Goal: Obtain resource: Download file/media

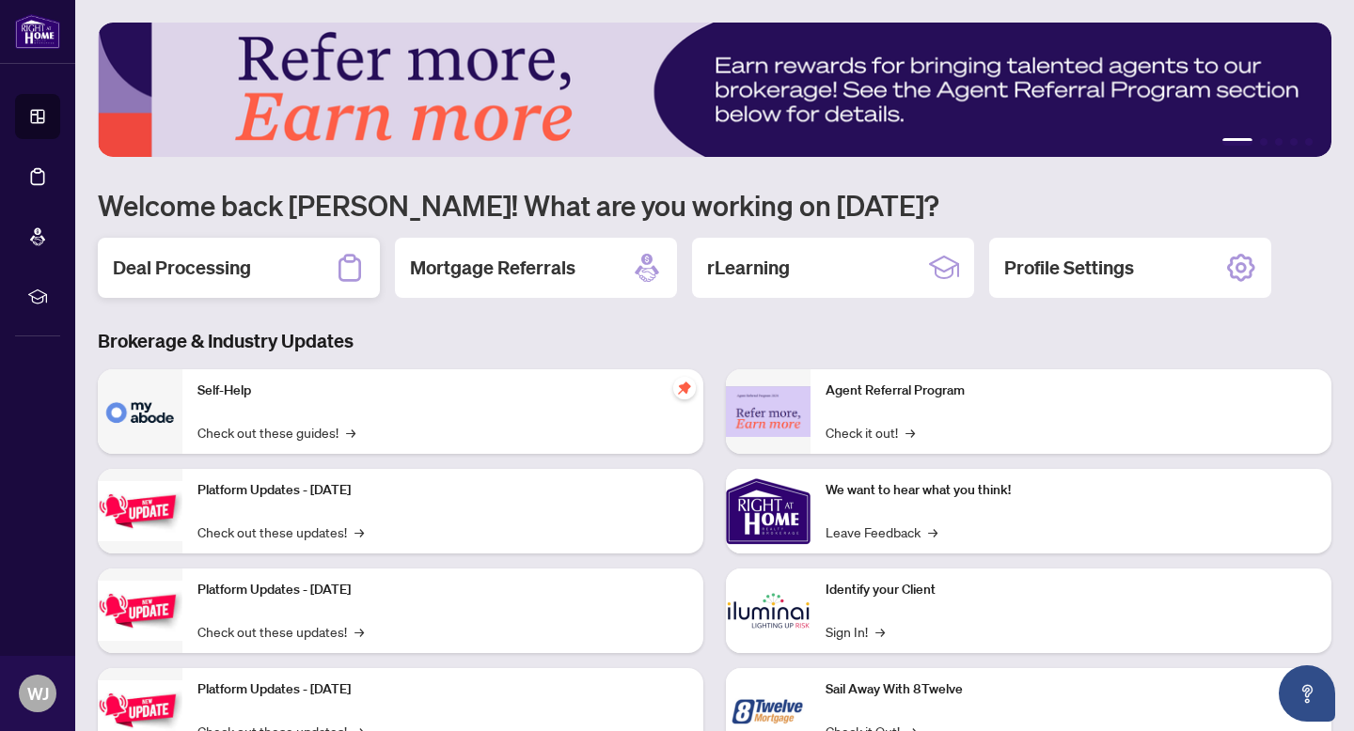
click at [157, 272] on h2 "Deal Processing" at bounding box center [182, 268] width 138 height 26
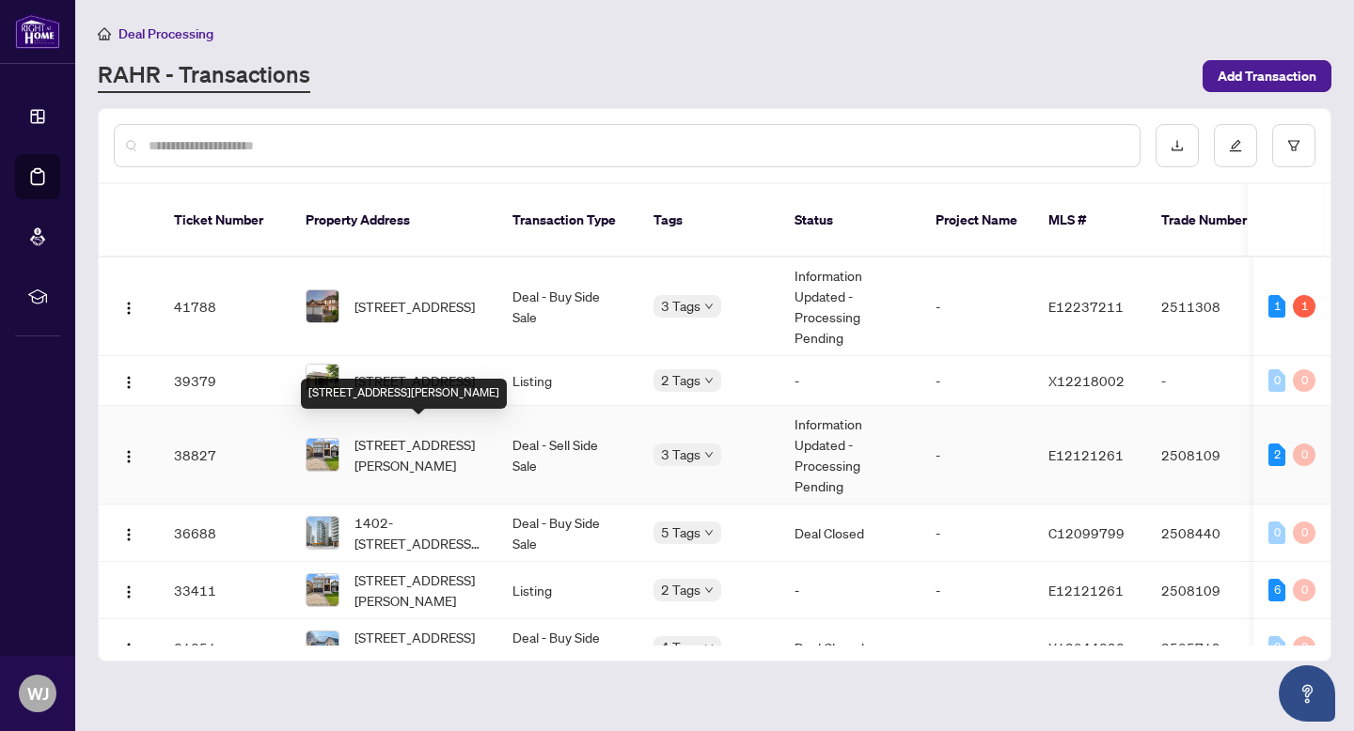
click at [426, 443] on span "[STREET_ADDRESS][PERSON_NAME]" at bounding box center [418, 454] width 128 height 41
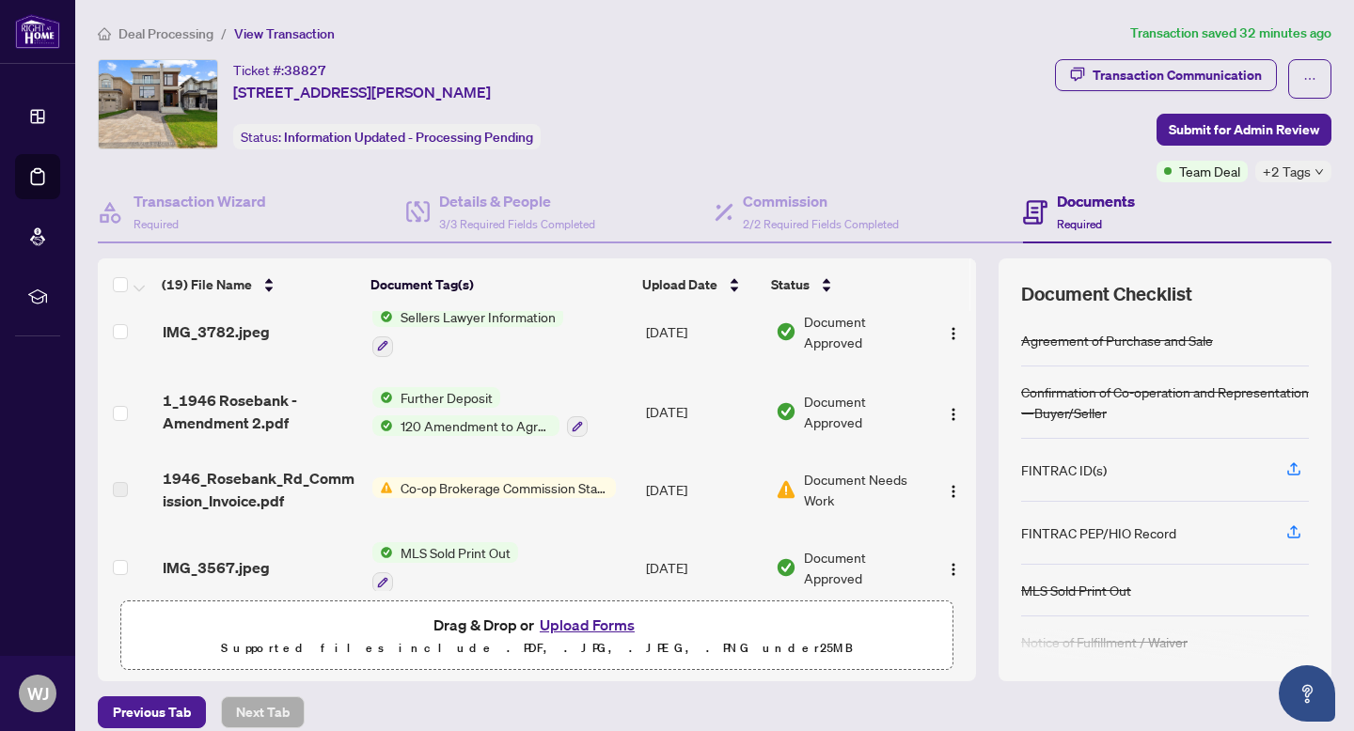
scroll to position [234, 0]
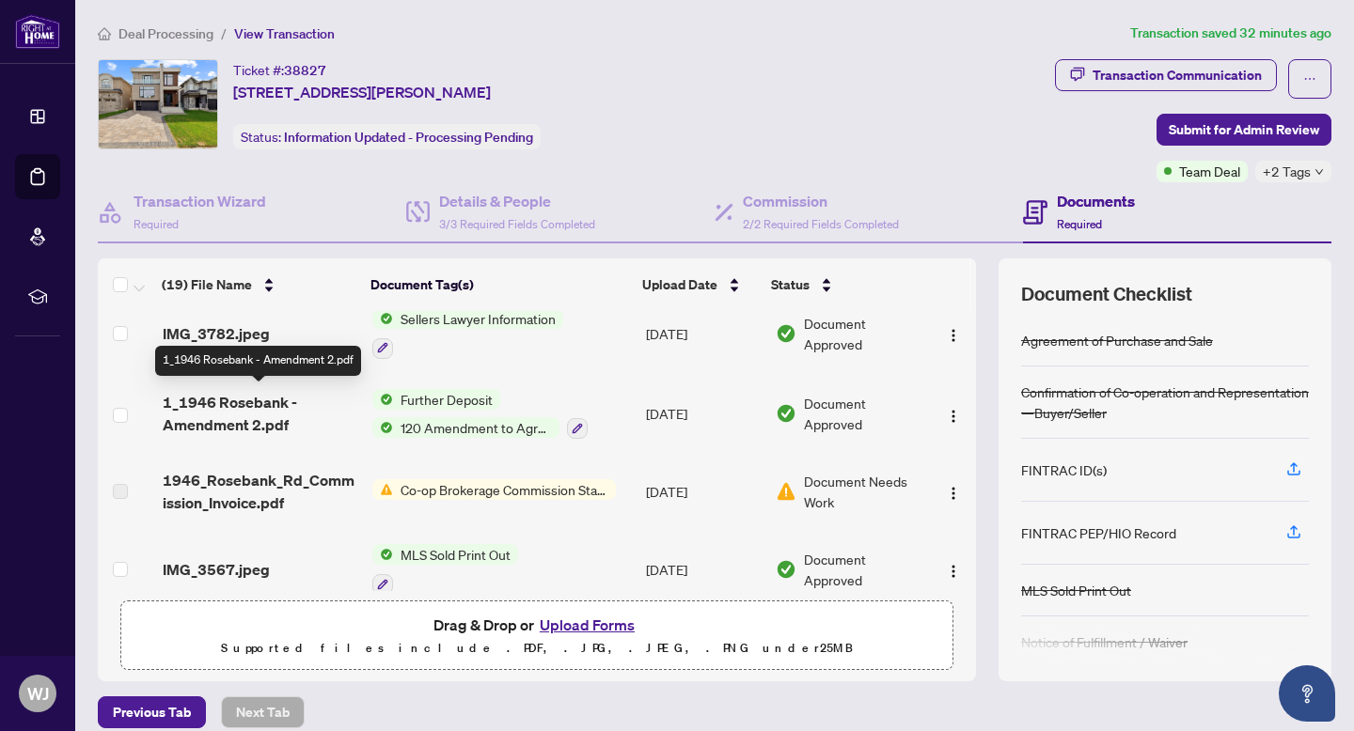
click at [303, 428] on span "1_1946 Rosebank - Amendment 2.pdf" at bounding box center [260, 413] width 195 height 45
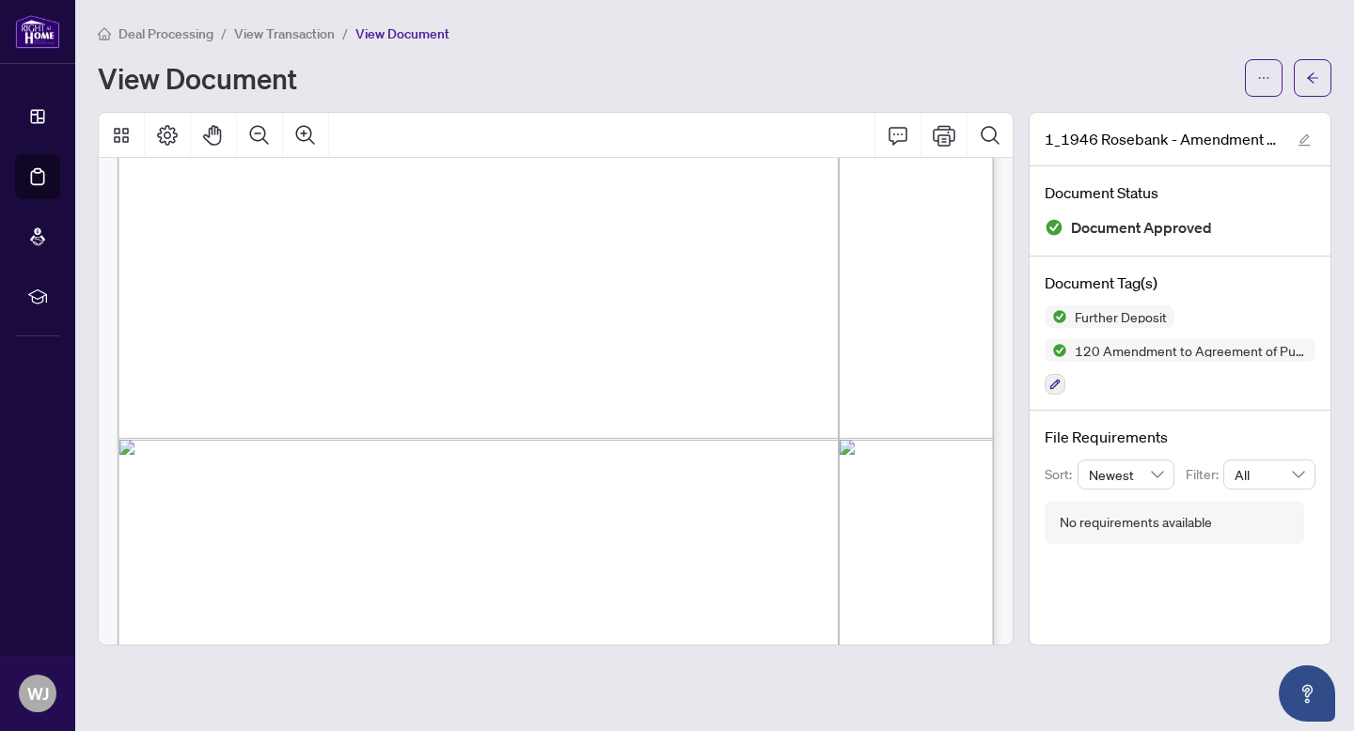
scroll to position [1711, 0]
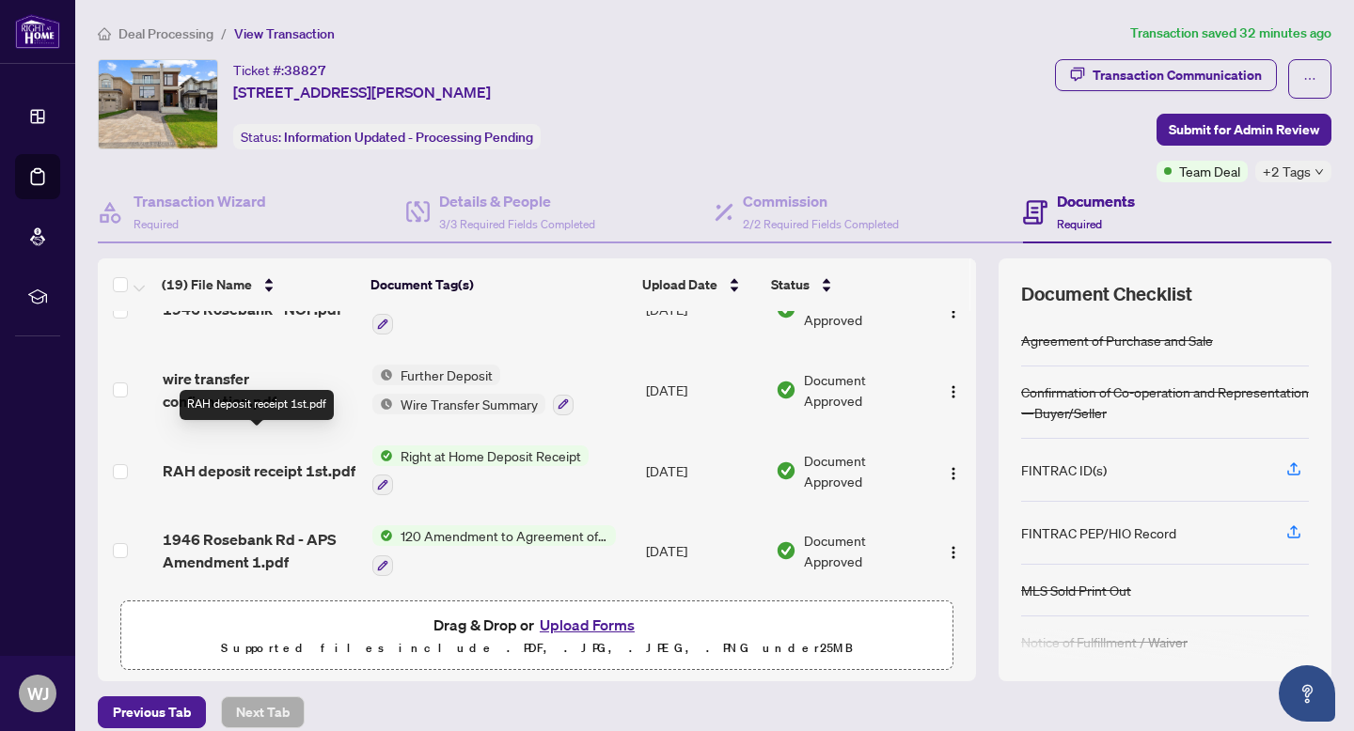
scroll to position [717, 0]
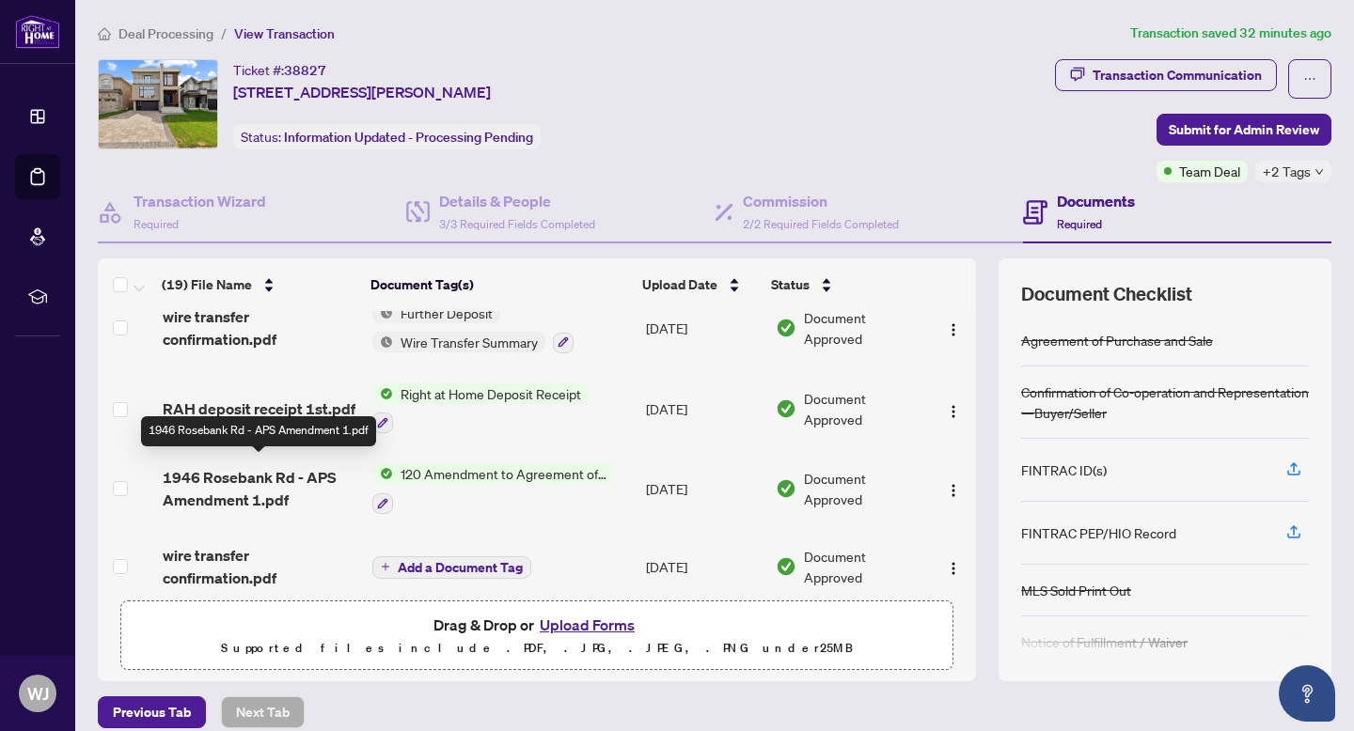
click at [341, 489] on span "1946 Rosebank Rd - APS Amendment 1.pdf" at bounding box center [260, 488] width 195 height 45
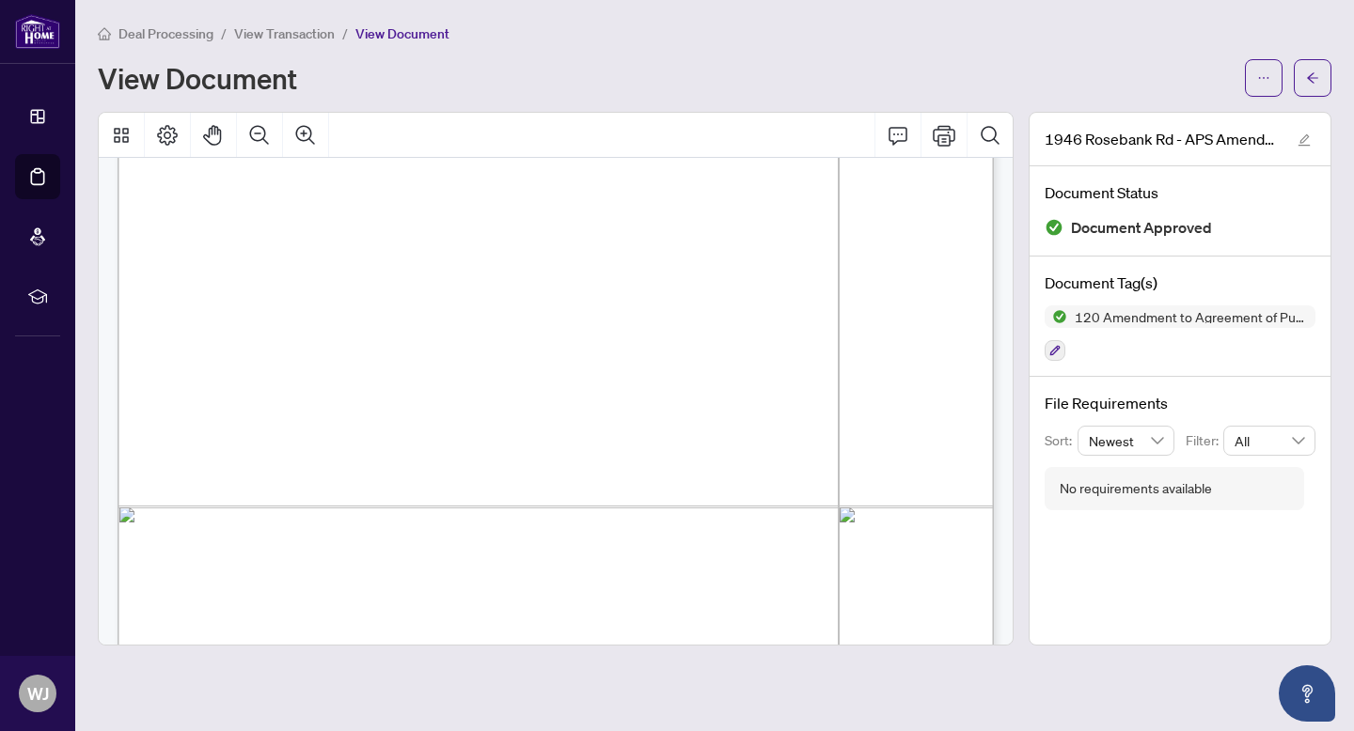
scroll to position [1602, 0]
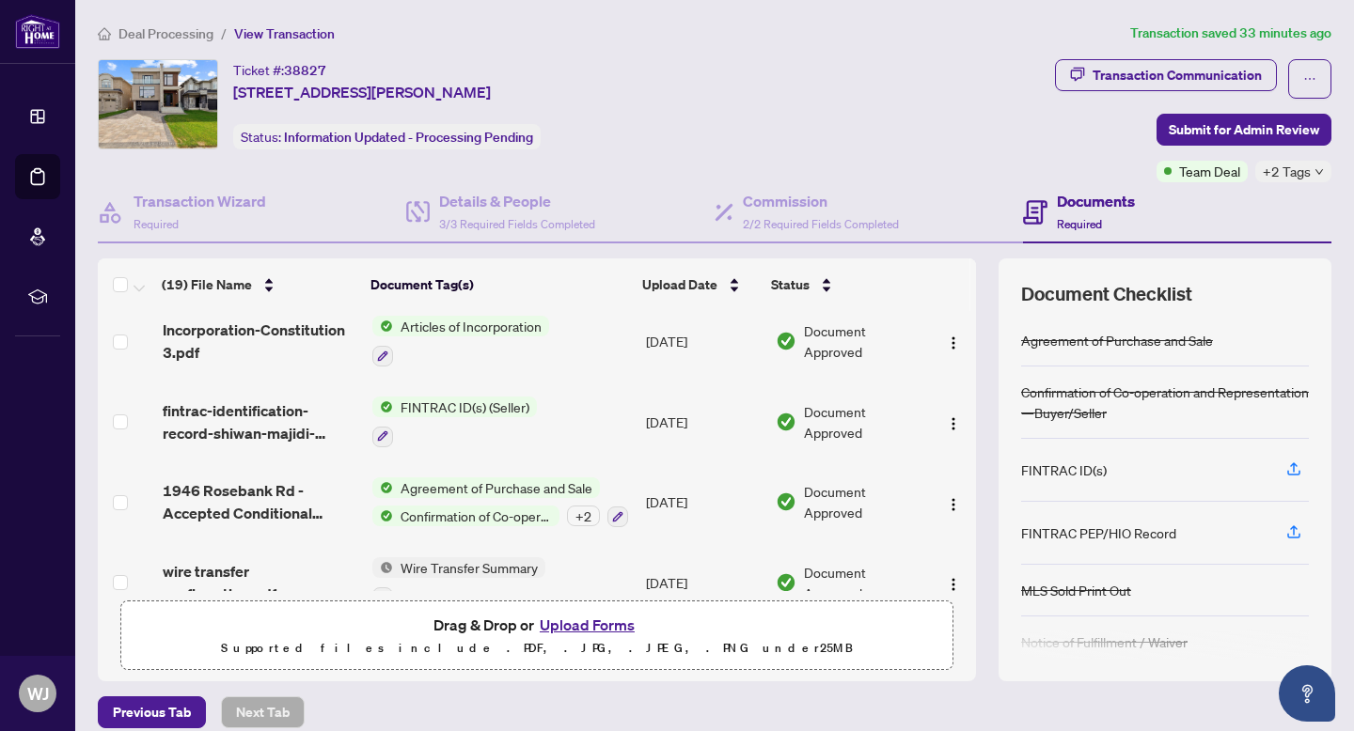
scroll to position [1207, 0]
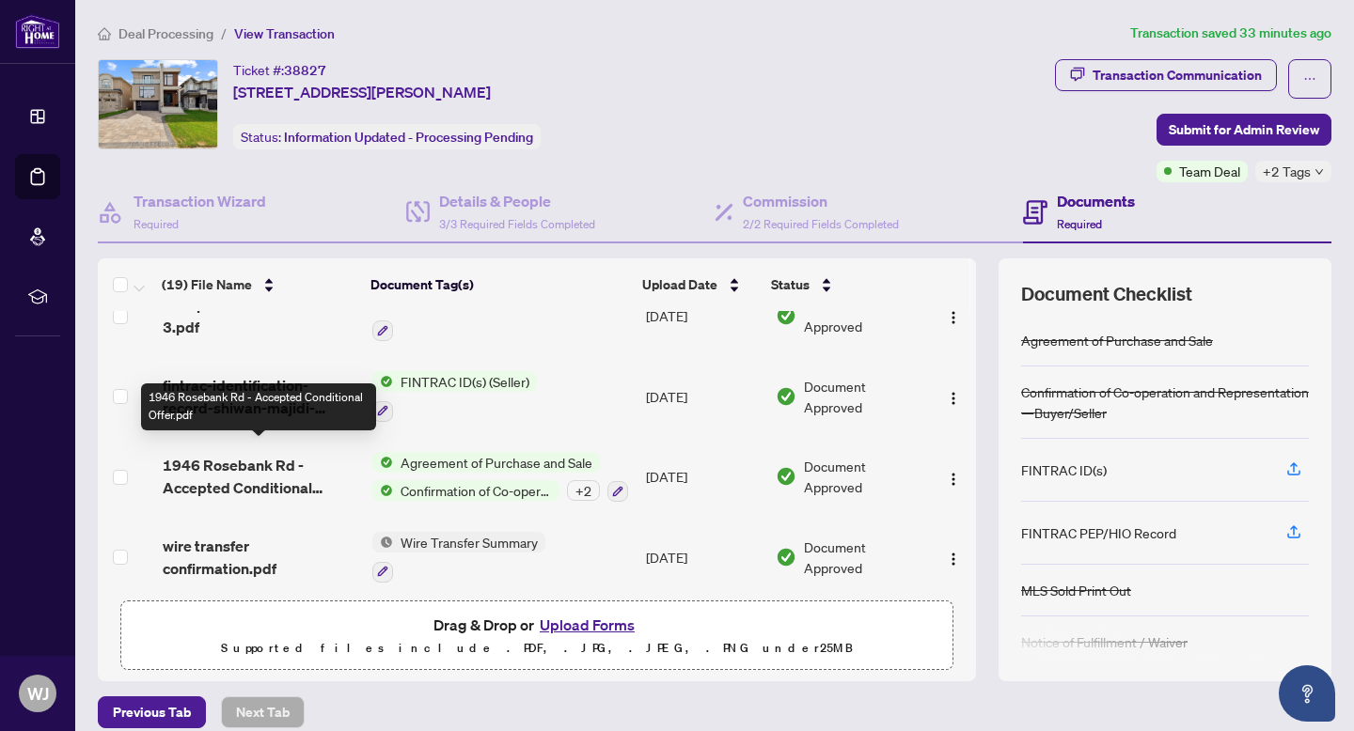
click at [352, 475] on span "1946 Rosebank Rd - Accepted Conditional Offer.pdf" at bounding box center [260, 476] width 195 height 45
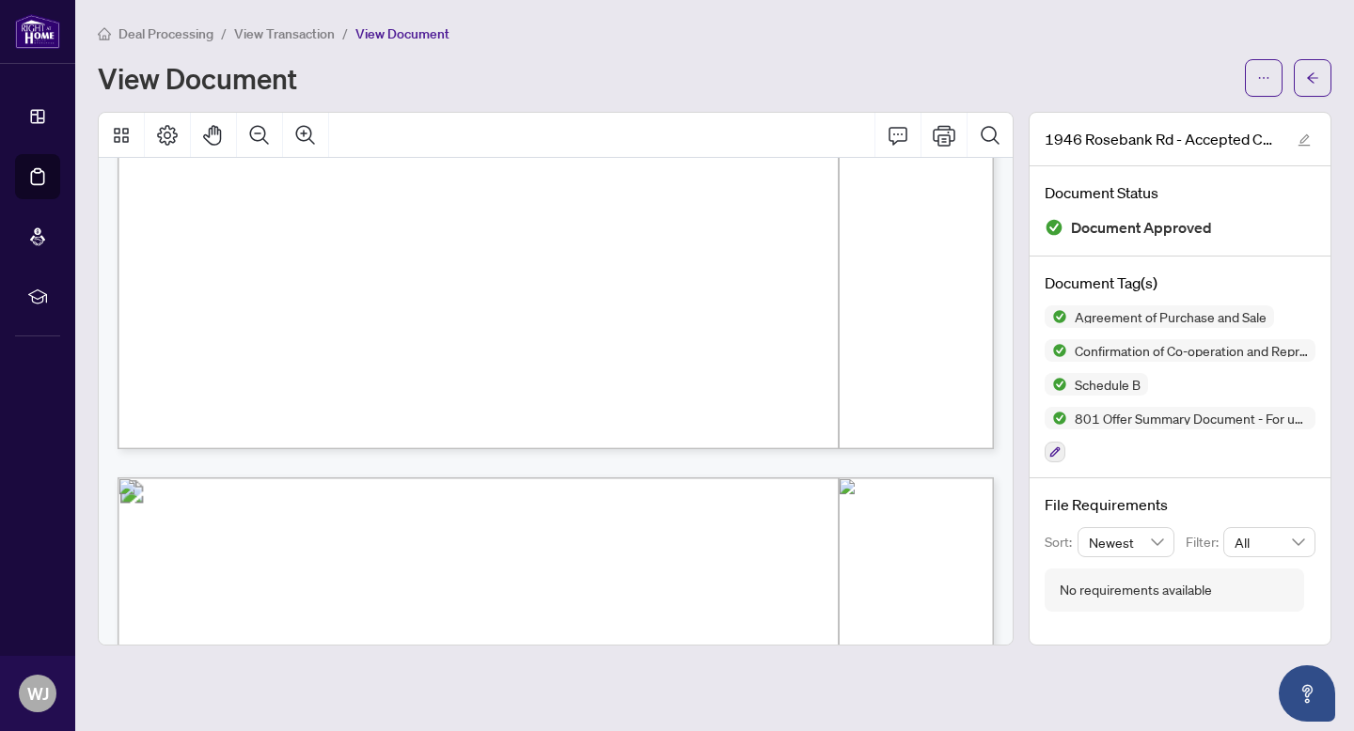
scroll to position [1991, 0]
